Goal: Ask a question

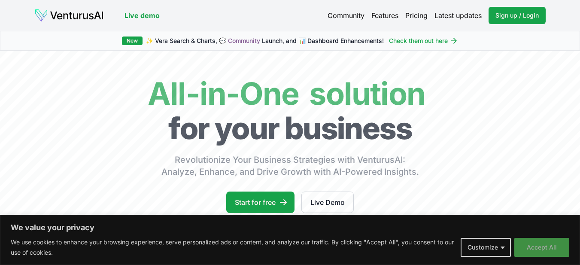
drag, startPoint x: 560, startPoint y: 246, endPoint x: 547, endPoint y: 246, distance: 12.4
click at [559, 246] on button "Accept All" at bounding box center [541, 247] width 55 height 19
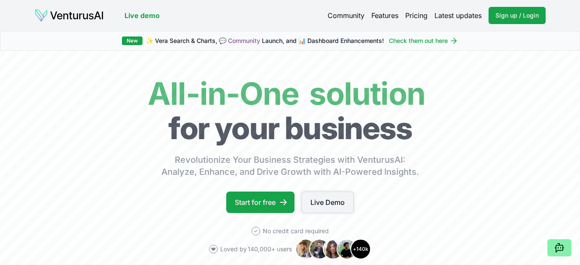
click at [311, 202] on link "Live Demo" at bounding box center [327, 201] width 52 height 21
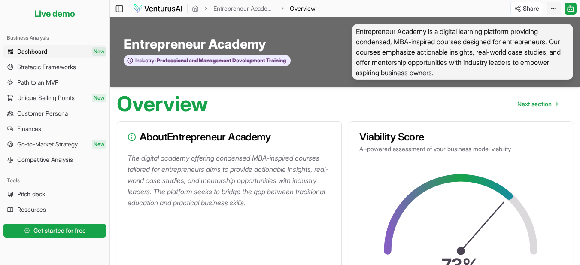
click at [554, 10] on html "We value your privacy We use cookies to enhance your browsing experience, serve…" at bounding box center [290, 132] width 580 height 265
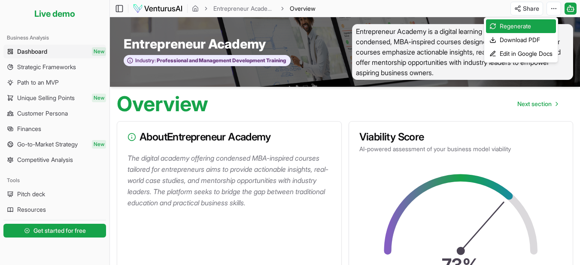
click at [569, 11] on html "We value your privacy We use cookies to enhance your browsing experience, serve…" at bounding box center [290, 132] width 580 height 265
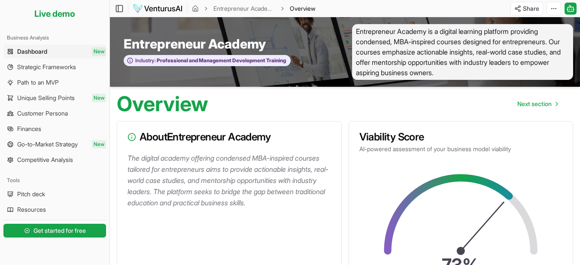
click at [36, 51] on span "Dashboard" at bounding box center [32, 51] width 30 height 9
click at [119, 9] on icon at bounding box center [119, 8] width 9 height 10
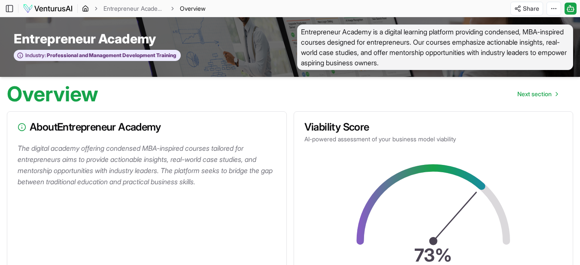
click at [87, 10] on icon "breadcrumb" at bounding box center [85, 8] width 7 height 7
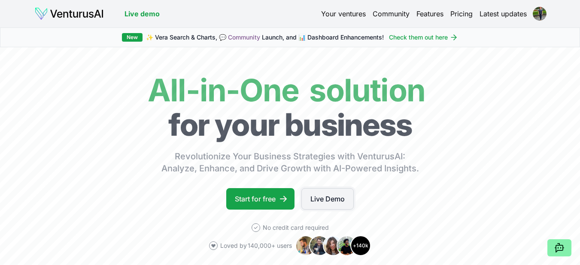
click at [315, 203] on link "Live Demo" at bounding box center [327, 198] width 52 height 21
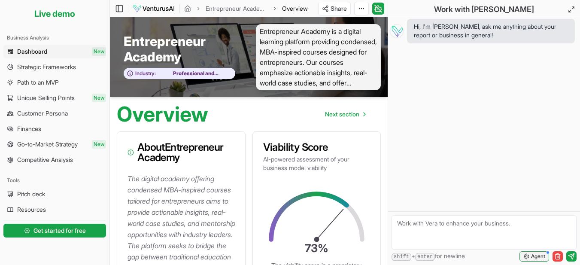
click at [532, 259] on span "Agent" at bounding box center [538, 256] width 14 height 7
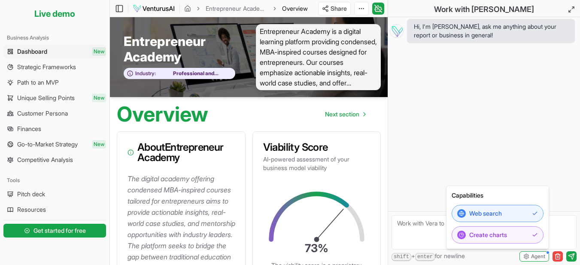
click at [490, 129] on div "Hi, I'm [PERSON_NAME], ask me anything about your report or business in general!" at bounding box center [484, 114] width 192 height 194
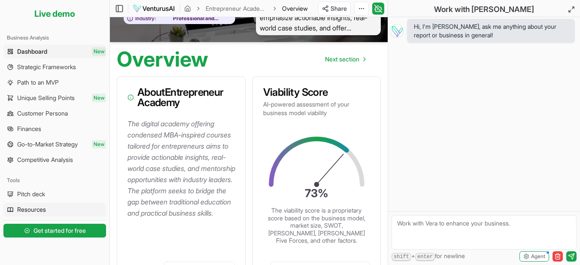
scroll to position [86, 0]
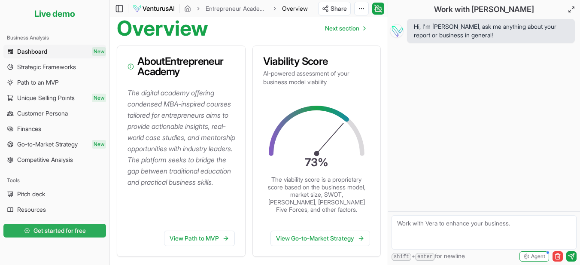
click at [46, 232] on span "Get started for free" at bounding box center [59, 230] width 52 height 9
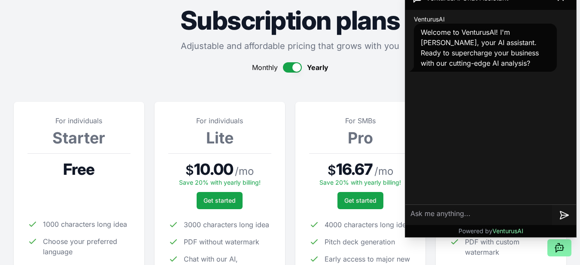
scroll to position [129, 0]
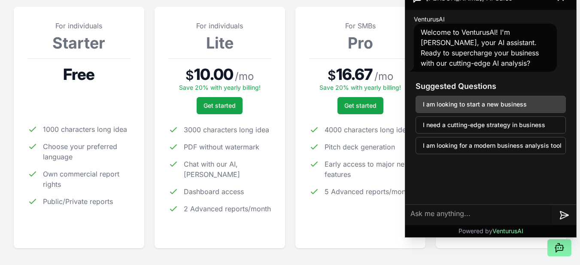
click at [460, 107] on button "I am looking to start a new business" at bounding box center [490, 104] width 150 height 17
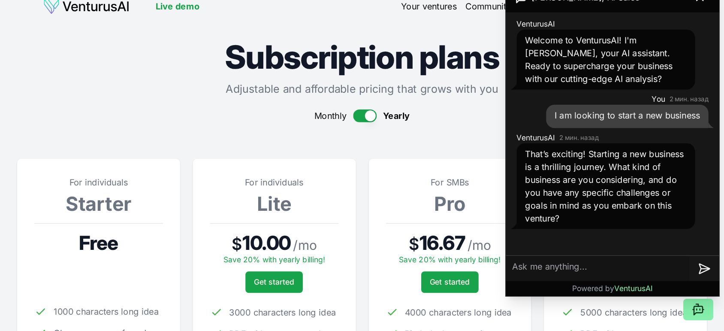
scroll to position [0, 0]
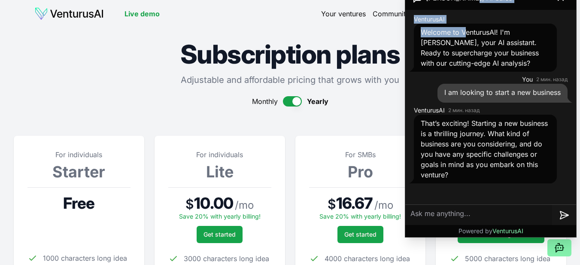
drag, startPoint x: 466, startPoint y: 9, endPoint x: 470, endPoint y: 21, distance: 12.4
click at [469, 21] on div "[PERSON_NAME], AI Sales VenturusAI Welcome to VenturusAI! I'm [PERSON_NAME], yo…" at bounding box center [490, 111] width 171 height 251
click at [486, 14] on div "VenturusAI Welcome to VenturusAI! I'm [PERSON_NAME], your AI assistant. Ready t…" at bounding box center [490, 43] width 164 height 60
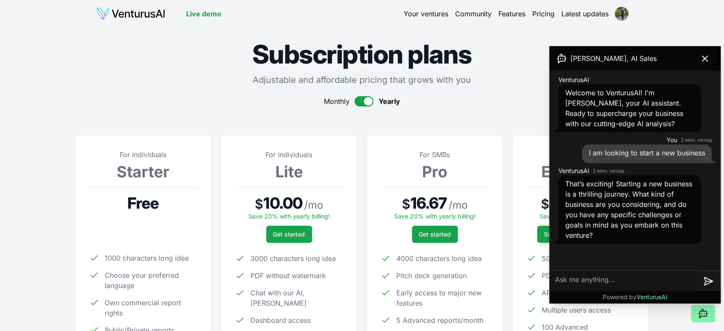
click at [194, 16] on link "Live demo" at bounding box center [203, 14] width 35 height 10
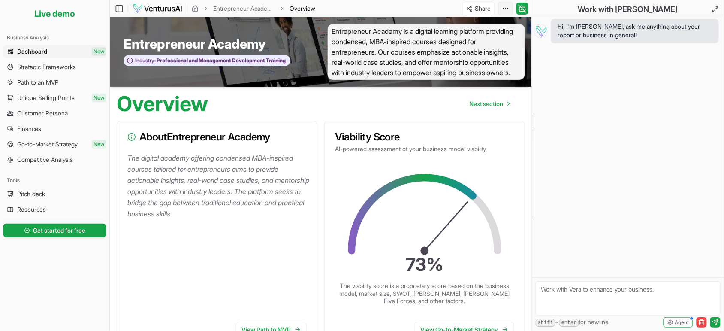
click at [504, 10] on html "We value your privacy We use cookies to enhance your browsing experience, serve…" at bounding box center [362, 165] width 724 height 331
click at [24, 114] on span "Customer Persona" at bounding box center [42, 113] width 51 height 9
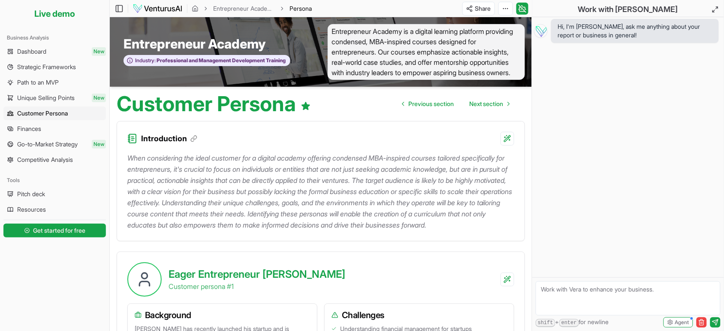
click at [579, 264] on textarea at bounding box center [628, 298] width 185 height 34
click at [541, 264] on textarea "Насколько хорошо могут продаваться издилия в стиле Тиффани"" at bounding box center [628, 298] width 185 height 34
click at [579, 264] on textarea "Насколько хорошо могут продаваться издилия в стиле "Тиффани"" at bounding box center [628, 298] width 185 height 34
click at [579, 264] on textarea "Насколько хорошо могут продаваться издилия в стиле "Тиффани"?" at bounding box center [628, 298] width 185 height 34
type textarea "Насколько хорошо могут продаваться изделия в стиле "Тиффани"?"
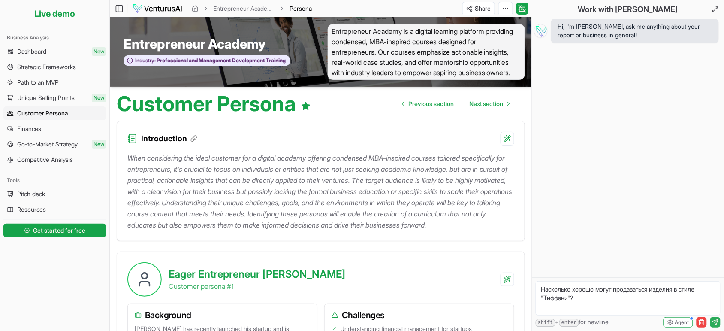
click at [579, 264] on icon "submit" at bounding box center [715, 322] width 7 height 7
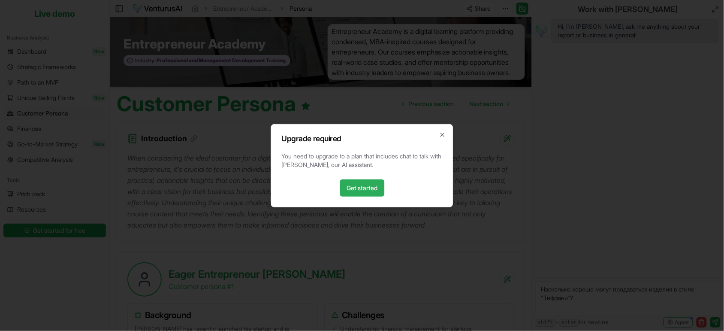
click at [354, 188] on link "Get started" at bounding box center [362, 187] width 45 height 17
